Goal: Task Accomplishment & Management: Complete application form

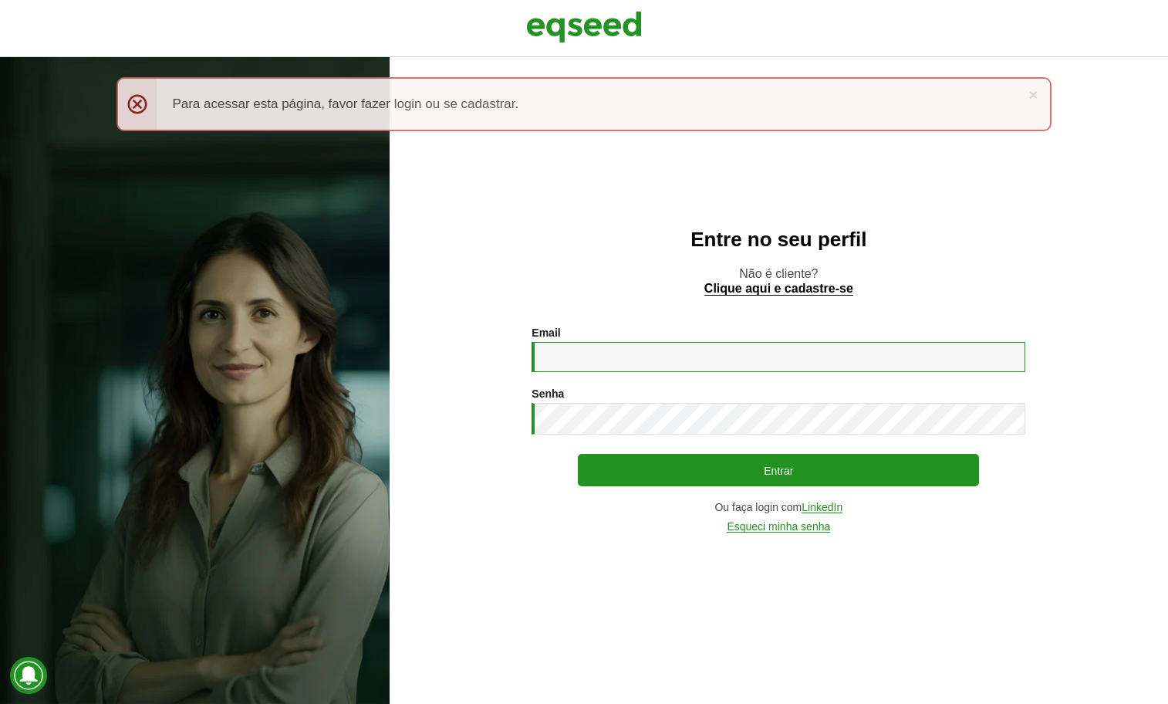
click at [850, 358] on input "Email *" at bounding box center [778, 357] width 494 height 30
type input "**********"
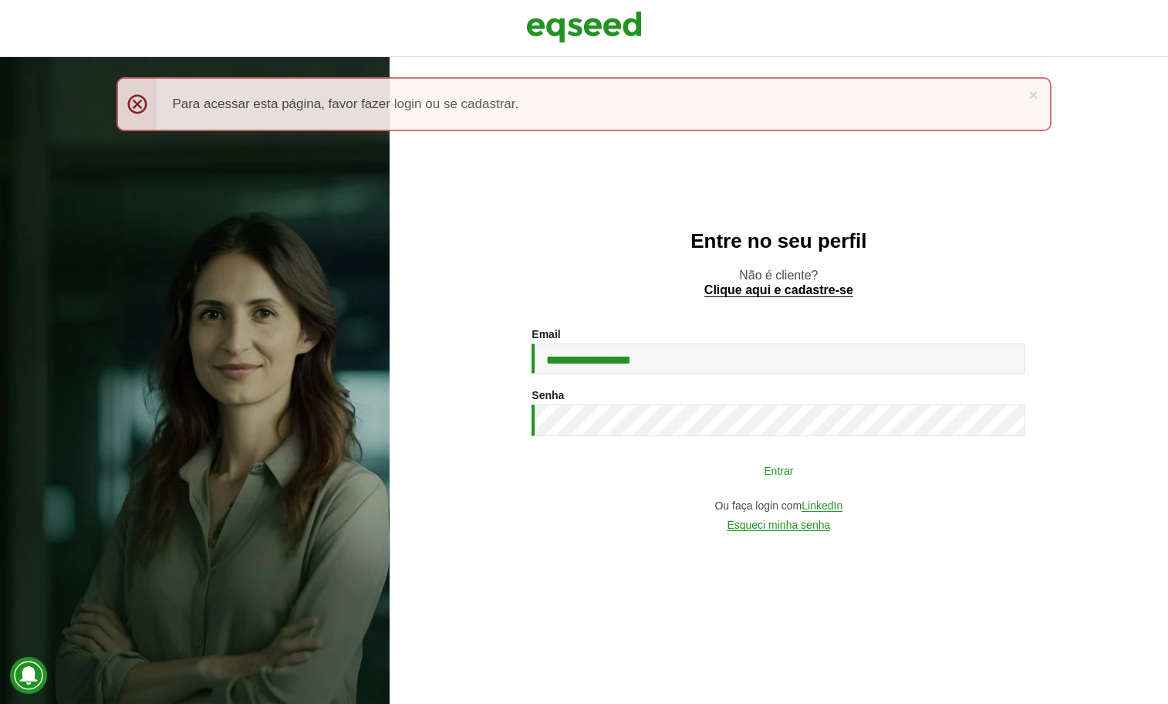
click at [763, 470] on button "Entrar" at bounding box center [778, 469] width 401 height 29
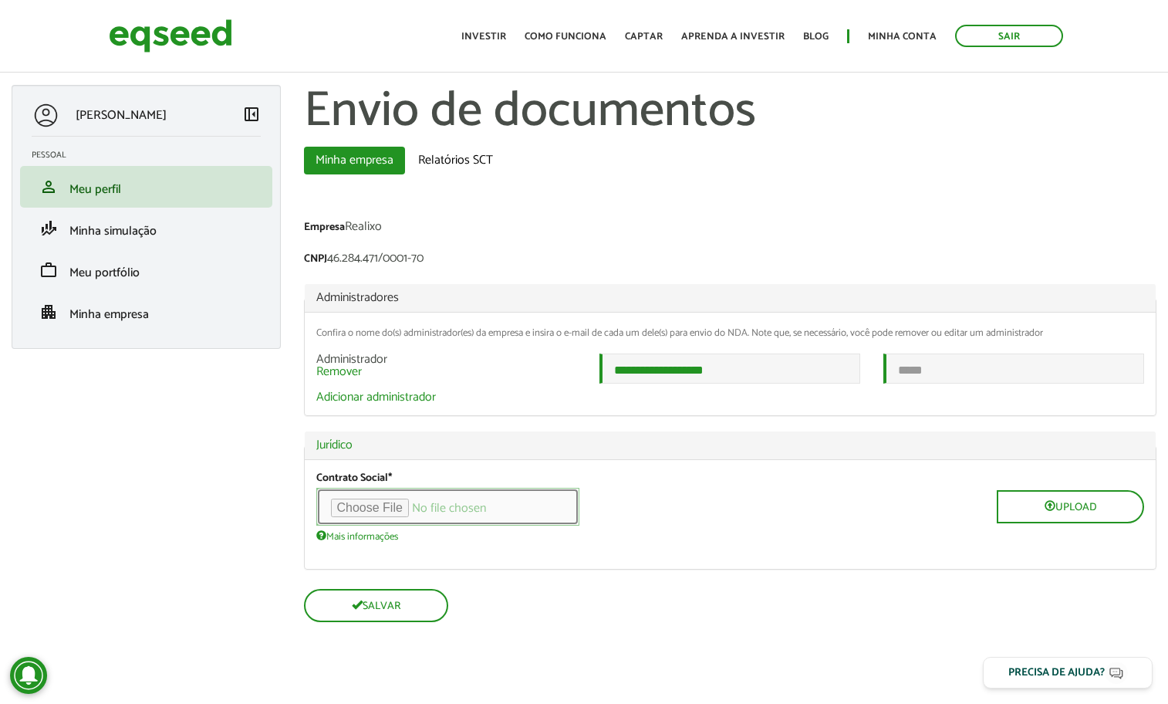
click at [405, 513] on input "file" at bounding box center [447, 507] width 263 height 38
type input "**********"
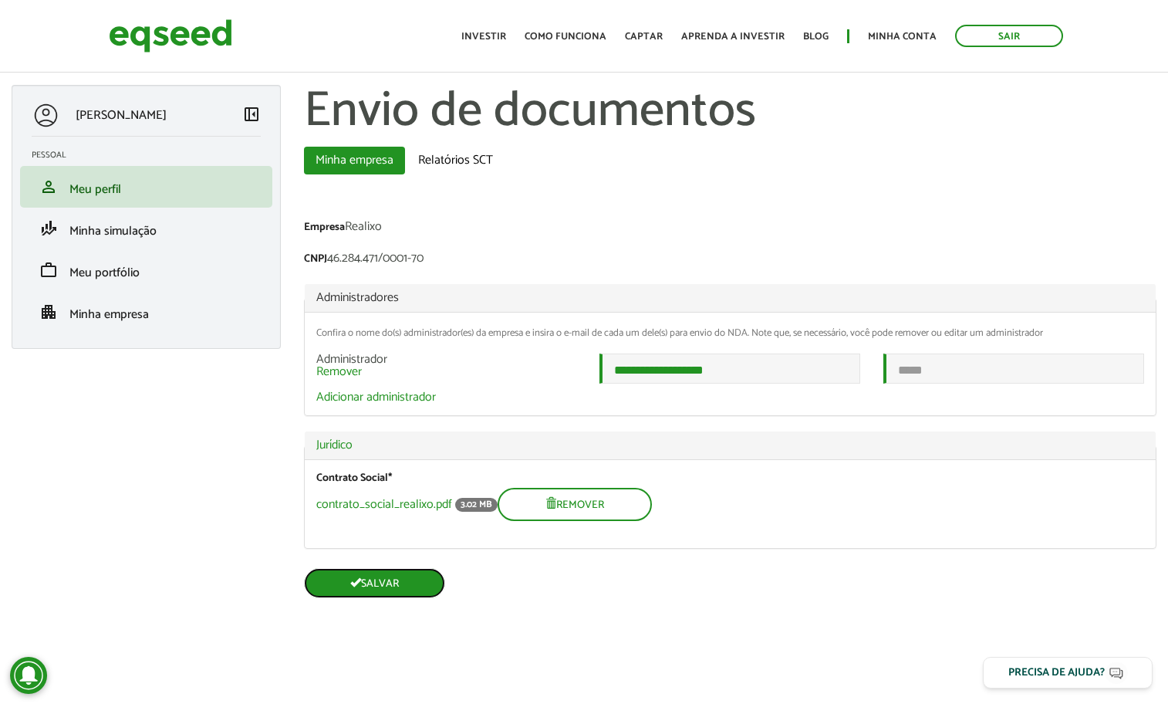
click at [402, 596] on button "Salvar" at bounding box center [374, 583] width 141 height 30
type input "**********"
click at [815, 521] on div "contrato_social_realixo.pdf 3.02 MB Remover" at bounding box center [730, 504] width 828 height 33
click at [390, 595] on button "Salvar" at bounding box center [374, 583] width 141 height 30
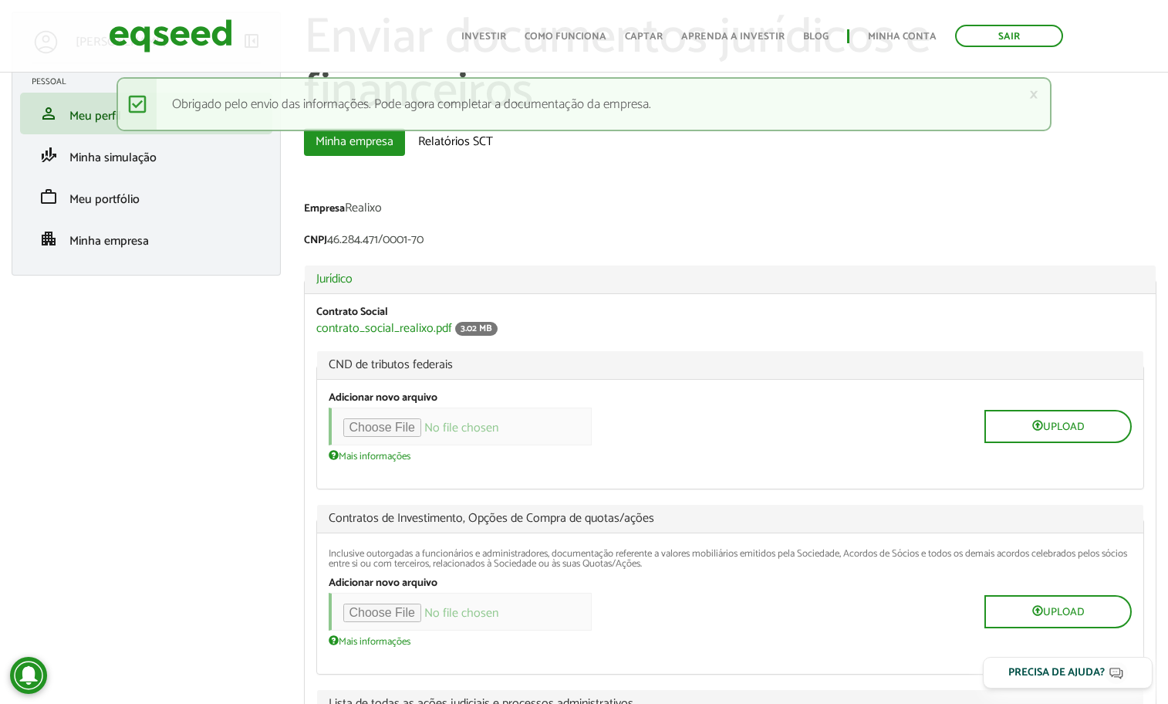
scroll to position [85, 0]
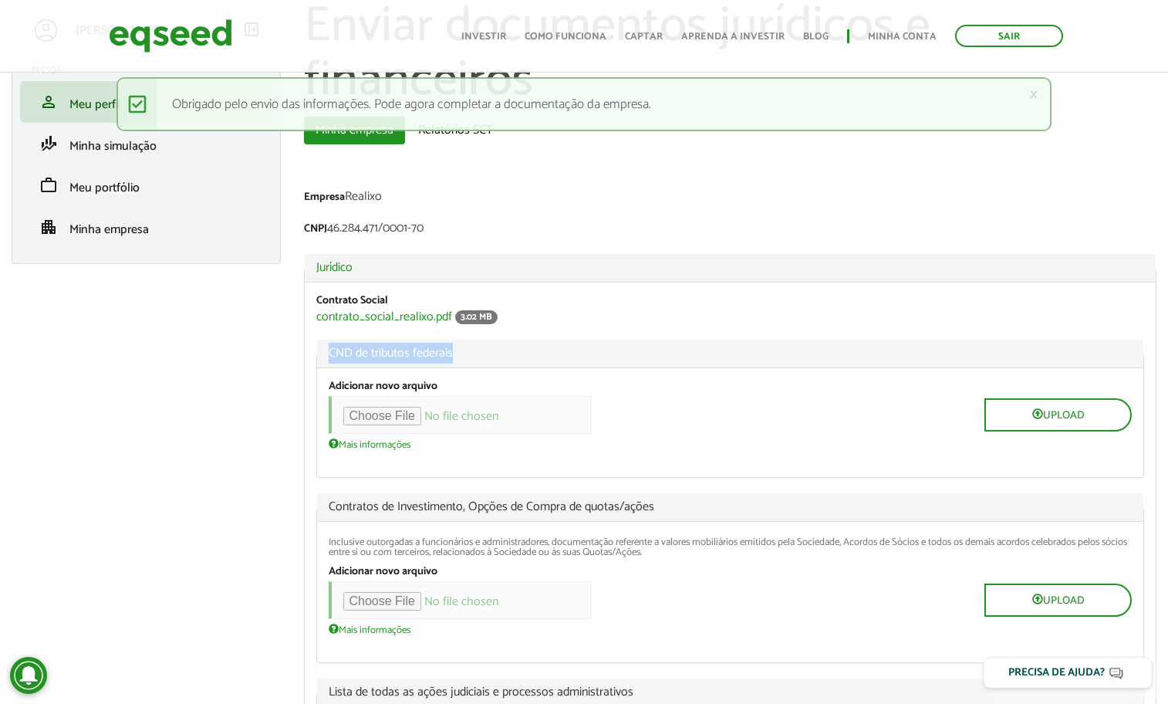
drag, startPoint x: 454, startPoint y: 353, endPoint x: 325, endPoint y: 353, distance: 128.8
click at [325, 353] on legend "CND de tributos federais" at bounding box center [730, 353] width 827 height 29
click at [373, 354] on span "CND de tributos federais" at bounding box center [731, 353] width 804 height 12
drag, startPoint x: 466, startPoint y: 356, endPoint x: 319, endPoint y: 356, distance: 147.3
click at [319, 356] on legend "CND de tributos federais" at bounding box center [730, 353] width 827 height 29
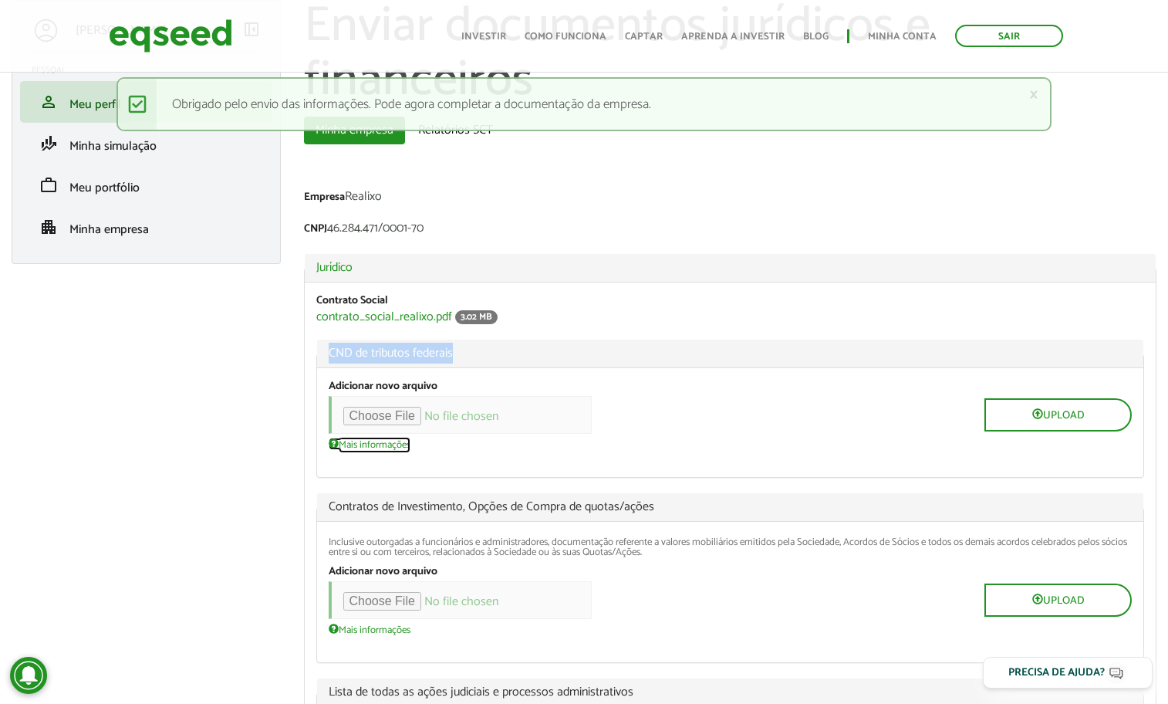
click at [337, 440] on span at bounding box center [334, 443] width 10 height 10
copy span "CND de tributos federais"
click at [663, 377] on div "Adicionar novo arquivo Upload Mais informações Arquivos devem ter menos que 100…" at bounding box center [730, 422] width 827 height 109
click at [419, 416] on input "file" at bounding box center [460, 415] width 263 height 38
type input "**********"
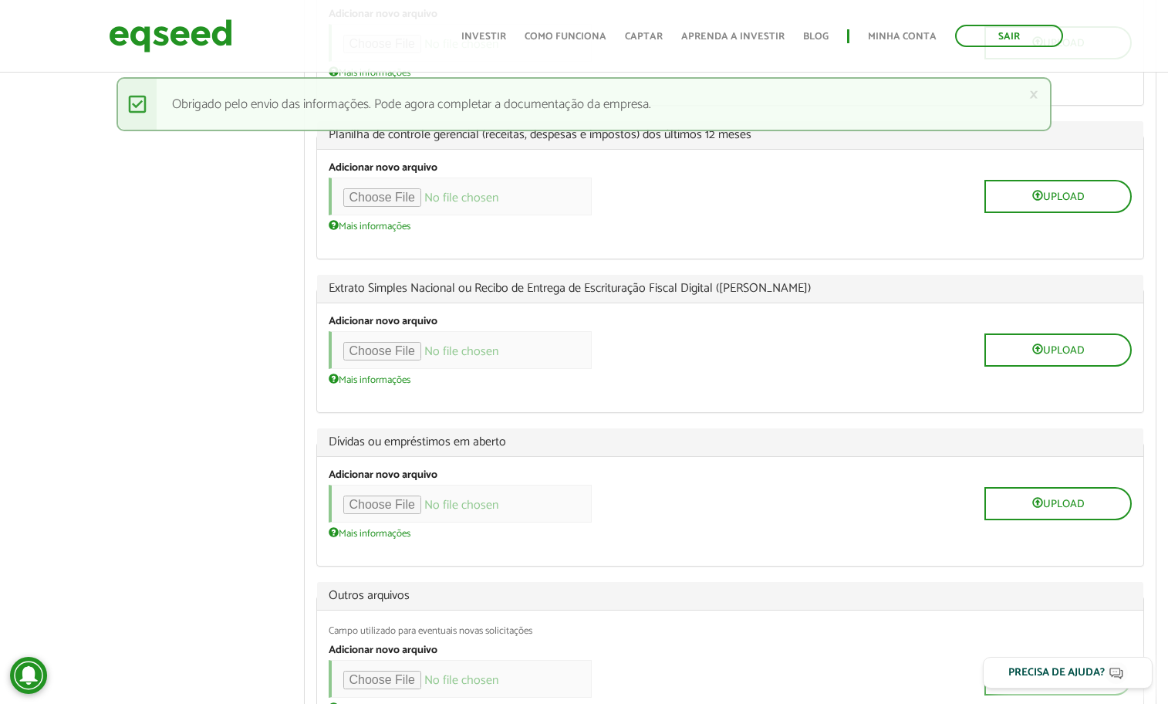
scroll to position [1535, 0]
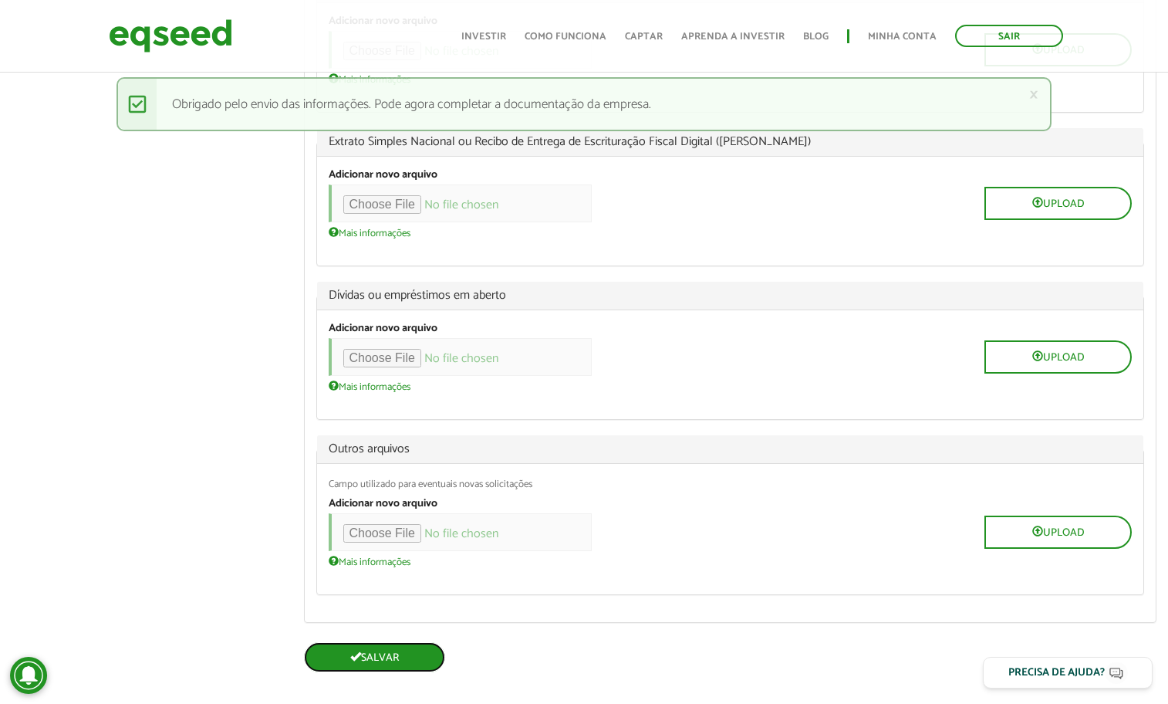
click at [371, 642] on button "Salvar" at bounding box center [374, 657] width 141 height 30
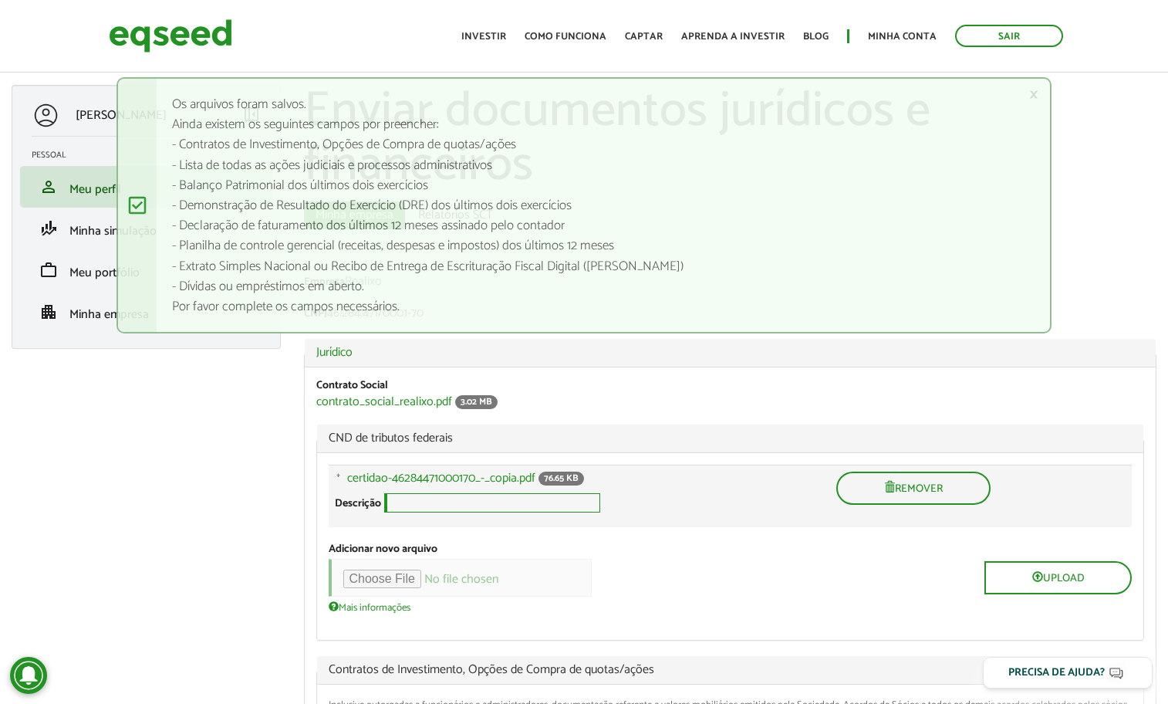
click at [461, 503] on input "Descrição" at bounding box center [492, 502] width 216 height 19
click at [140, 205] on div "× Mensagem de status Os arquivos foram salvos. Ainda existem os seguintes campo…" at bounding box center [583, 205] width 934 height 256
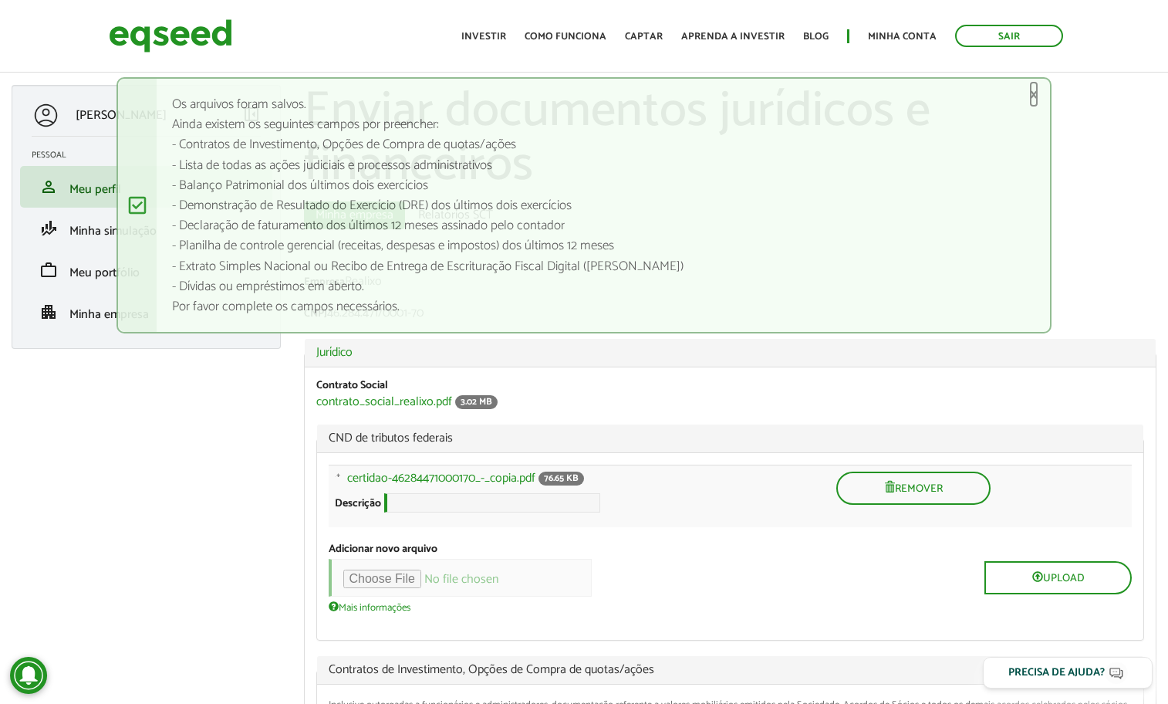
click at [1033, 93] on link "×" at bounding box center [1033, 94] width 9 height 16
